Goal: Check status: Check status

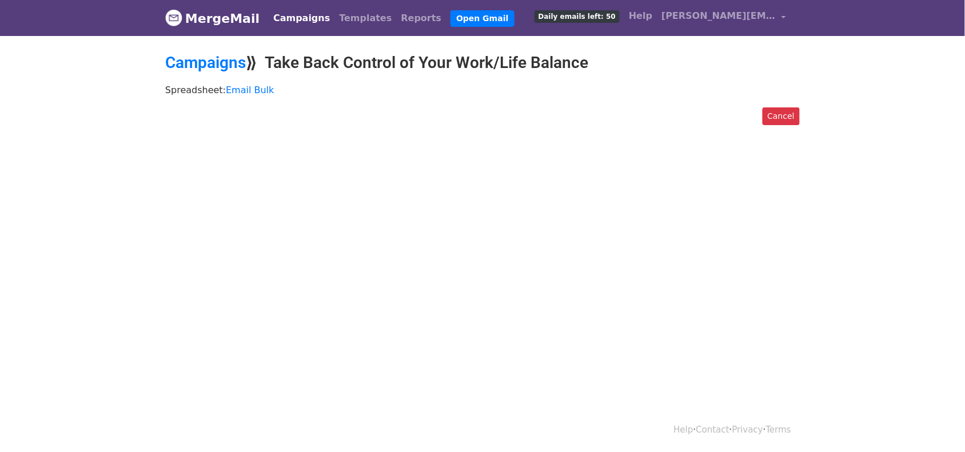
click at [289, 14] on link "Campaigns" at bounding box center [302, 18] width 66 height 23
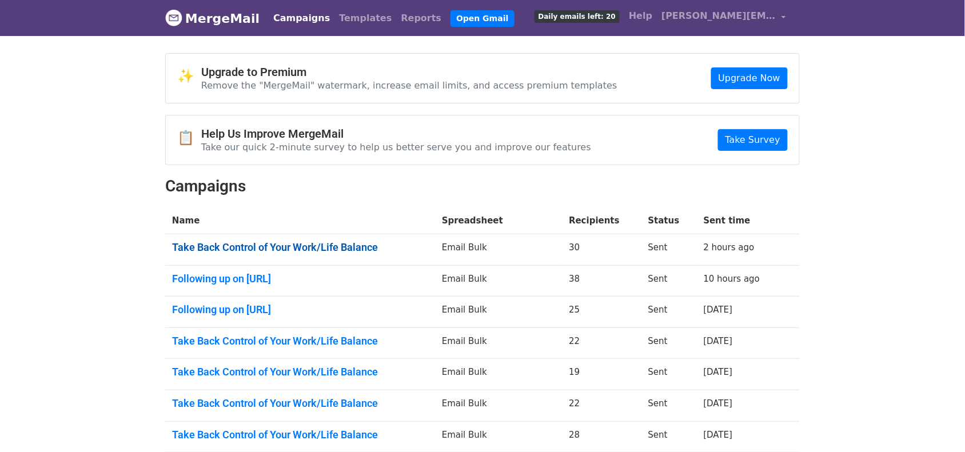
click at [270, 245] on link "Take Back Control of Your Work/Life Balance" at bounding box center [300, 247] width 256 height 13
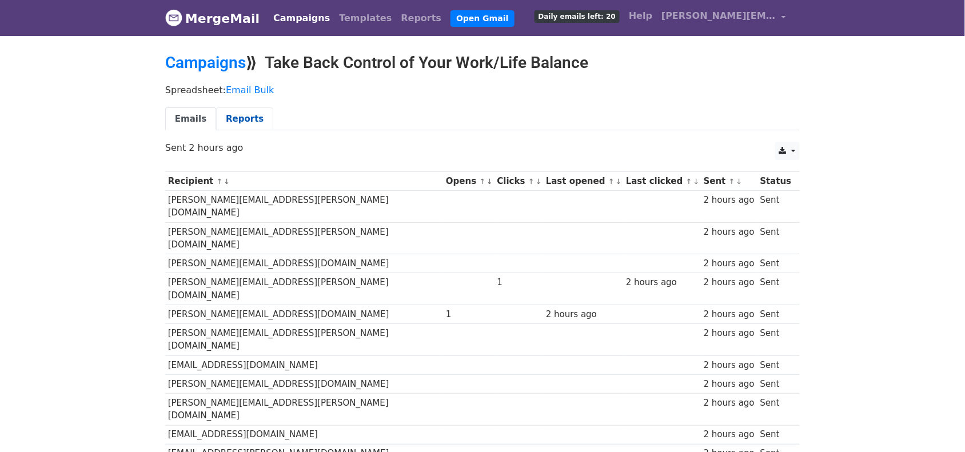
click at [253, 118] on link "Reports" at bounding box center [244, 118] width 57 height 23
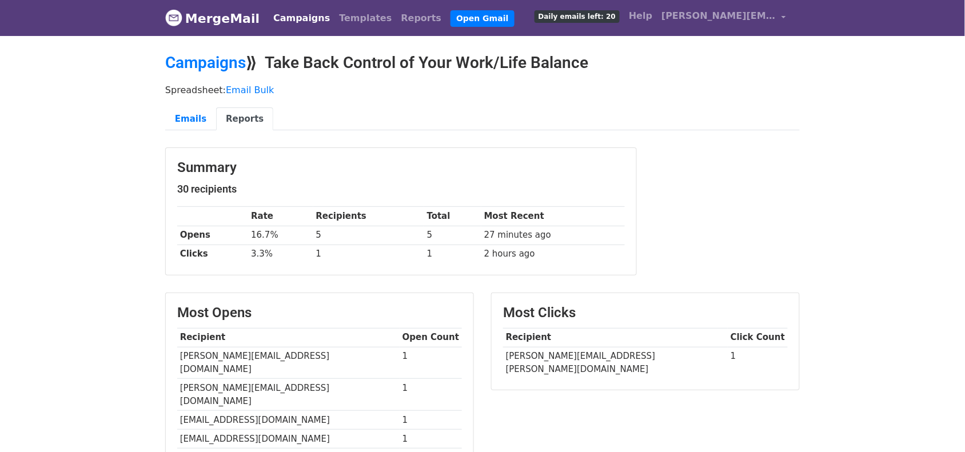
click at [293, 16] on link "Campaigns" at bounding box center [302, 18] width 66 height 23
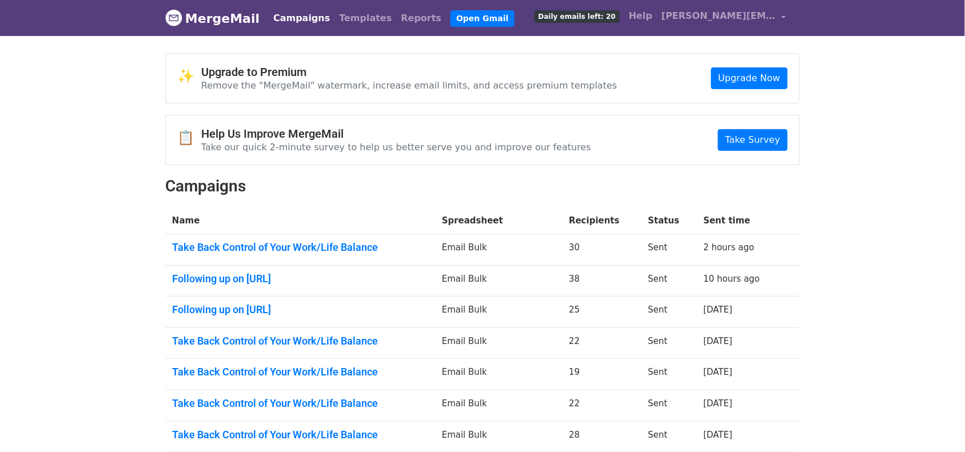
scroll to position [196, 0]
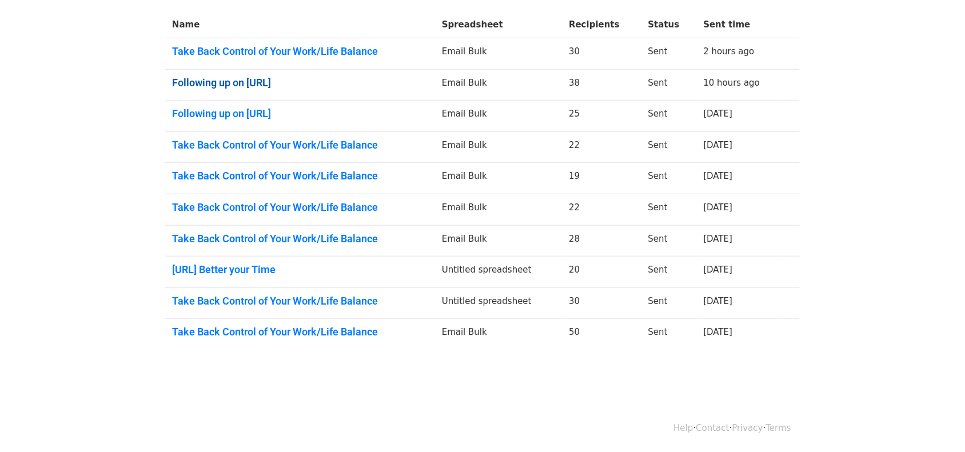
click at [216, 81] on link "Following up on Flexzo.Ai" at bounding box center [300, 83] width 256 height 13
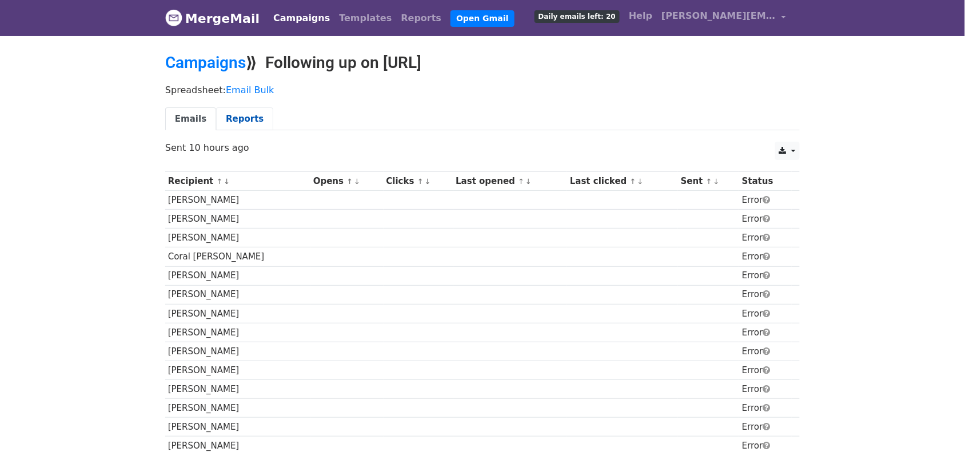
click at [234, 117] on link "Reports" at bounding box center [244, 118] width 57 height 23
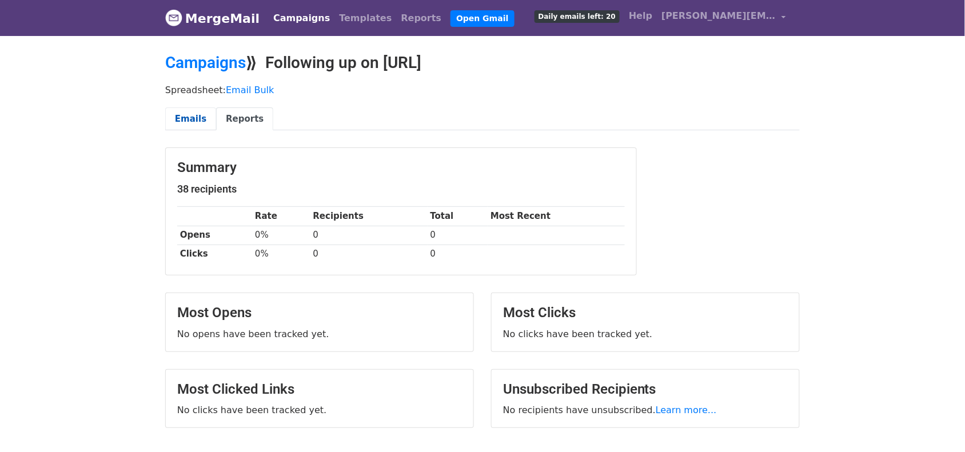
click at [181, 123] on link "Emails" at bounding box center [190, 118] width 51 height 23
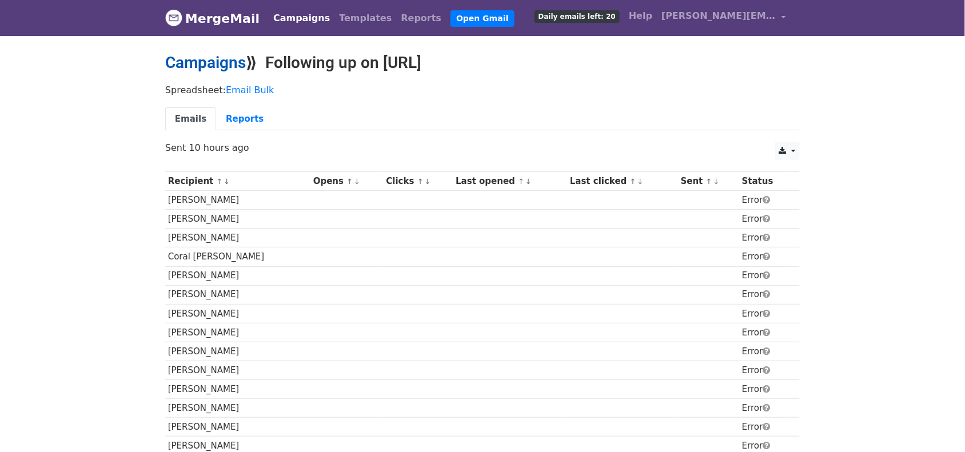
click at [216, 64] on link "Campaigns" at bounding box center [205, 62] width 81 height 19
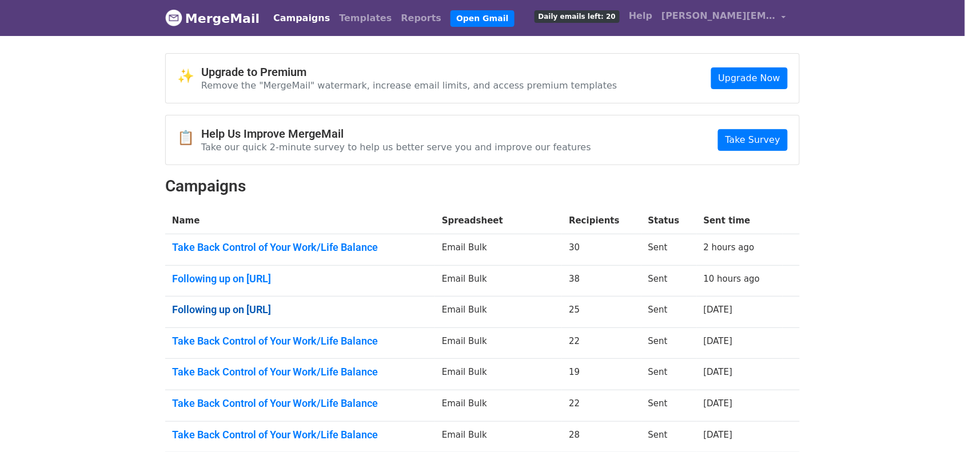
click at [255, 307] on link "Following up on [URL]" at bounding box center [300, 309] width 256 height 13
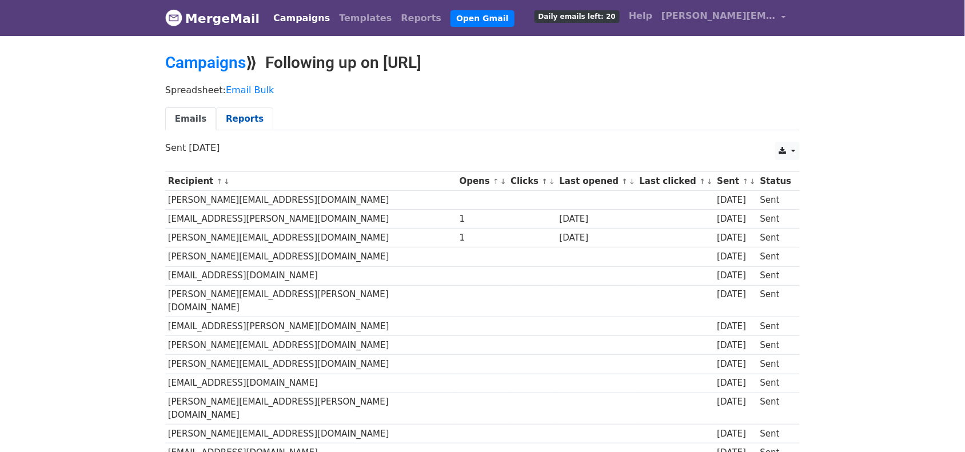
click at [253, 113] on link "Reports" at bounding box center [244, 118] width 57 height 23
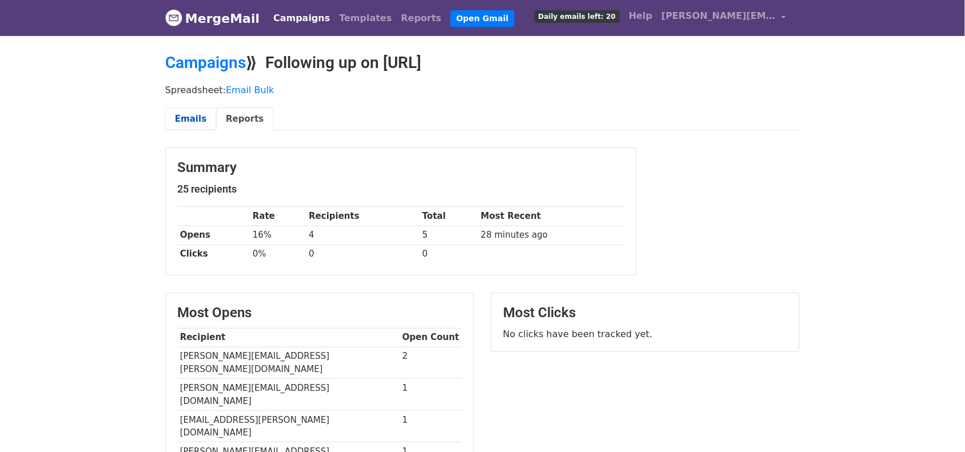
click at [198, 120] on link "Emails" at bounding box center [190, 118] width 51 height 23
